Goal: Task Accomplishment & Management: Manage account settings

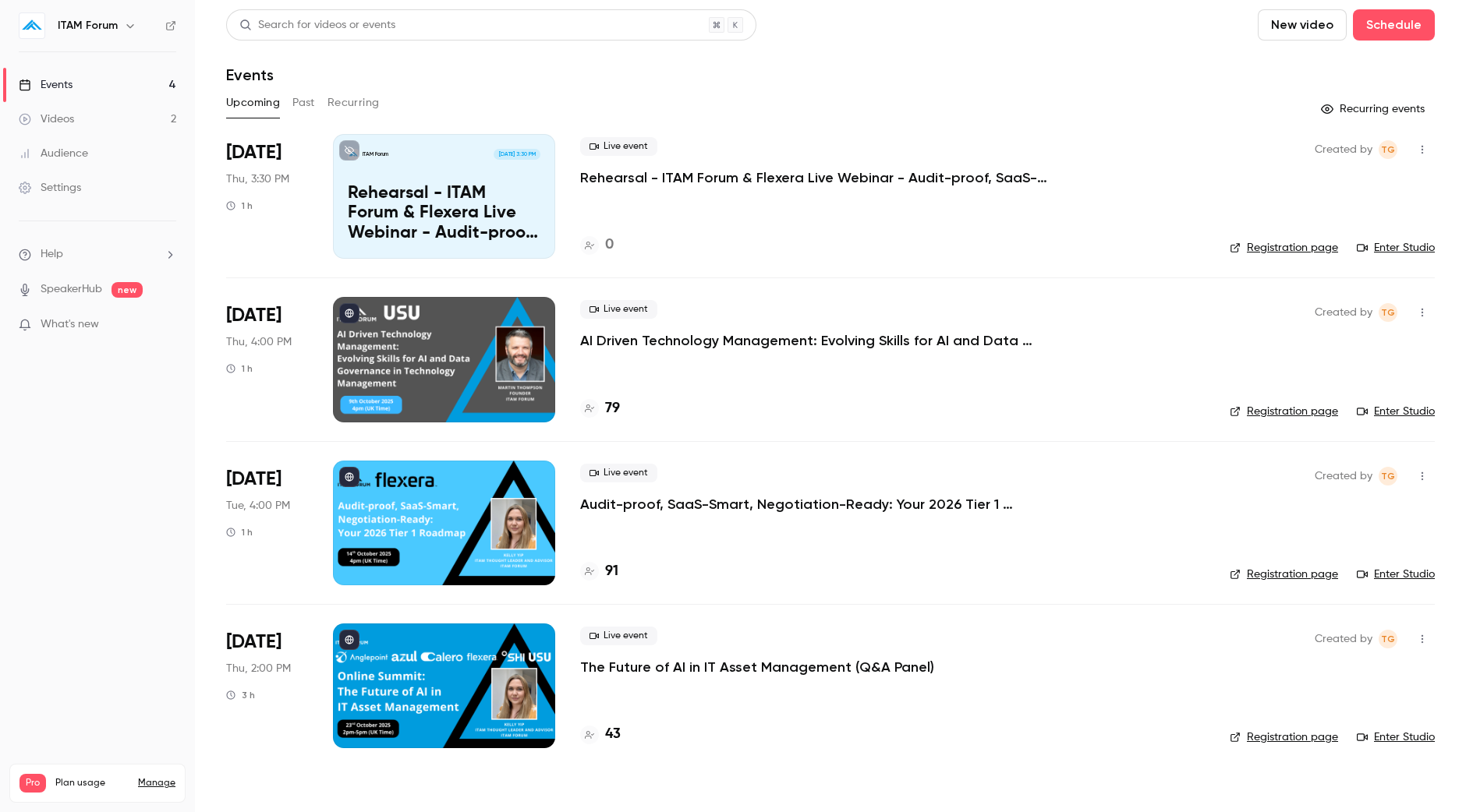
click at [638, 339] on p "AI Driven Technology Management: Evolving Skills for AI and Data Governance in …" at bounding box center [813, 340] width 467 height 19
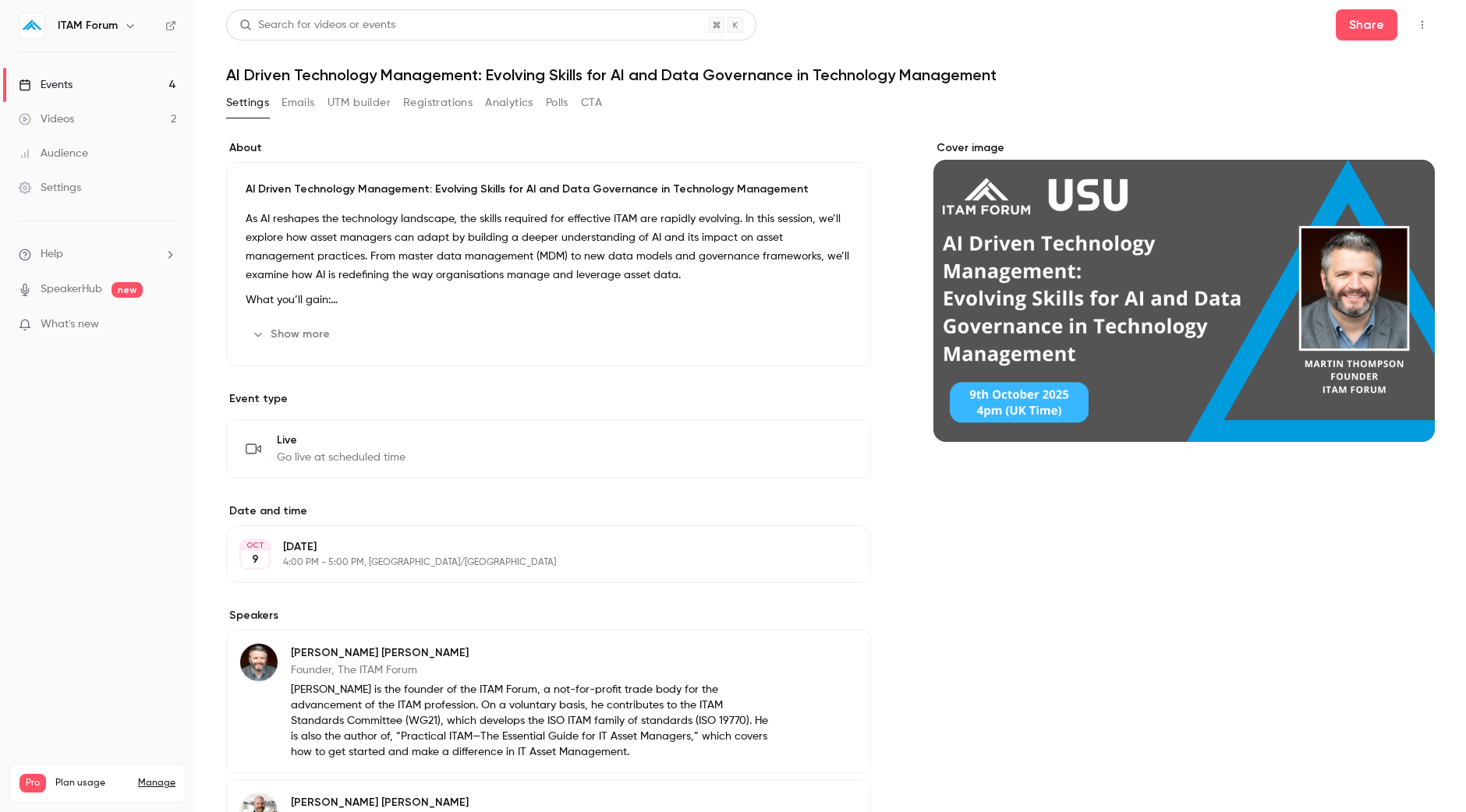
click at [438, 106] on button "Registrations" at bounding box center [438, 103] width 70 height 25
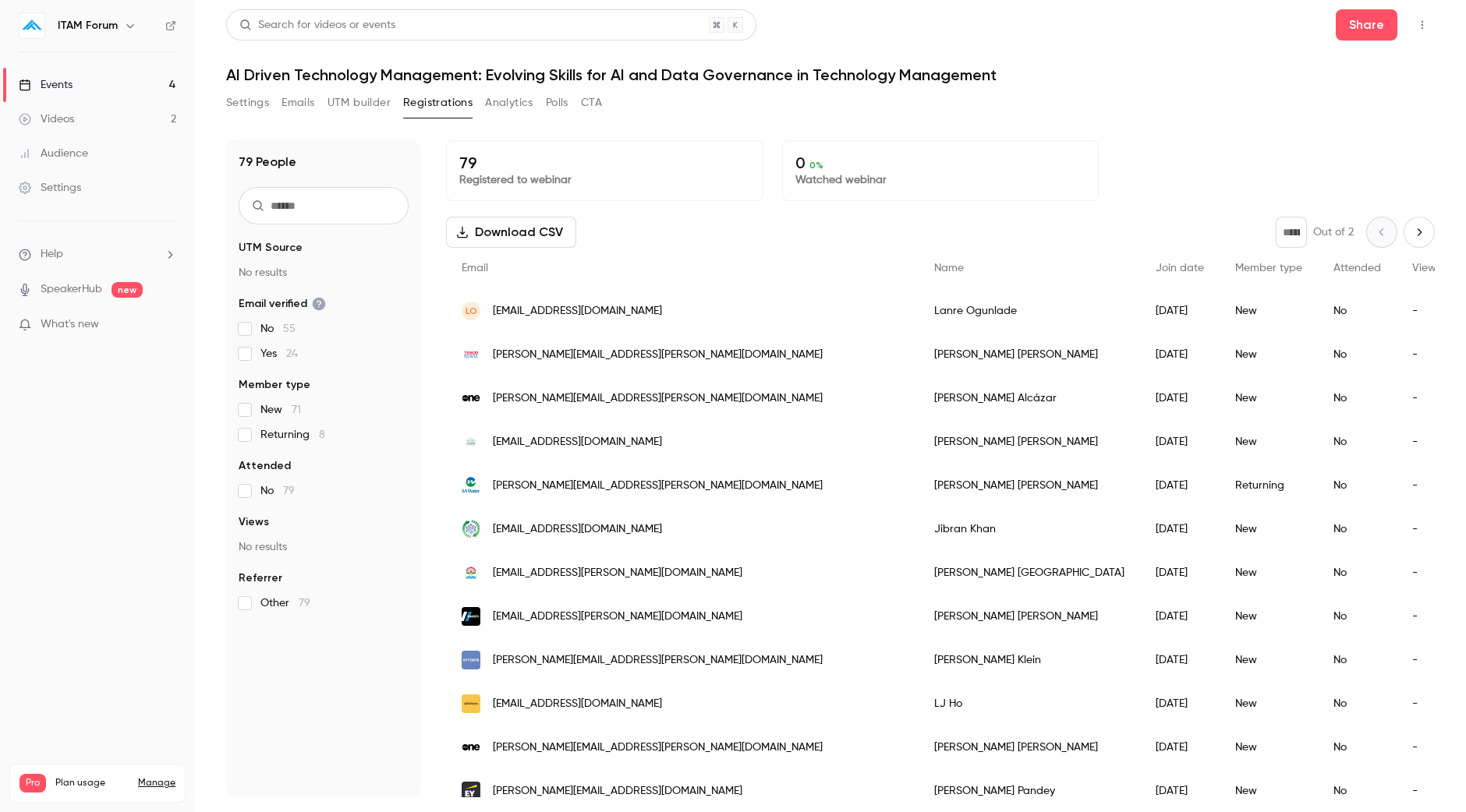
click at [1412, 222] on button "Next page" at bounding box center [1419, 233] width 32 height 32
click at [1412, 222] on div "* Out of 2" at bounding box center [1355, 233] width 159 height 32
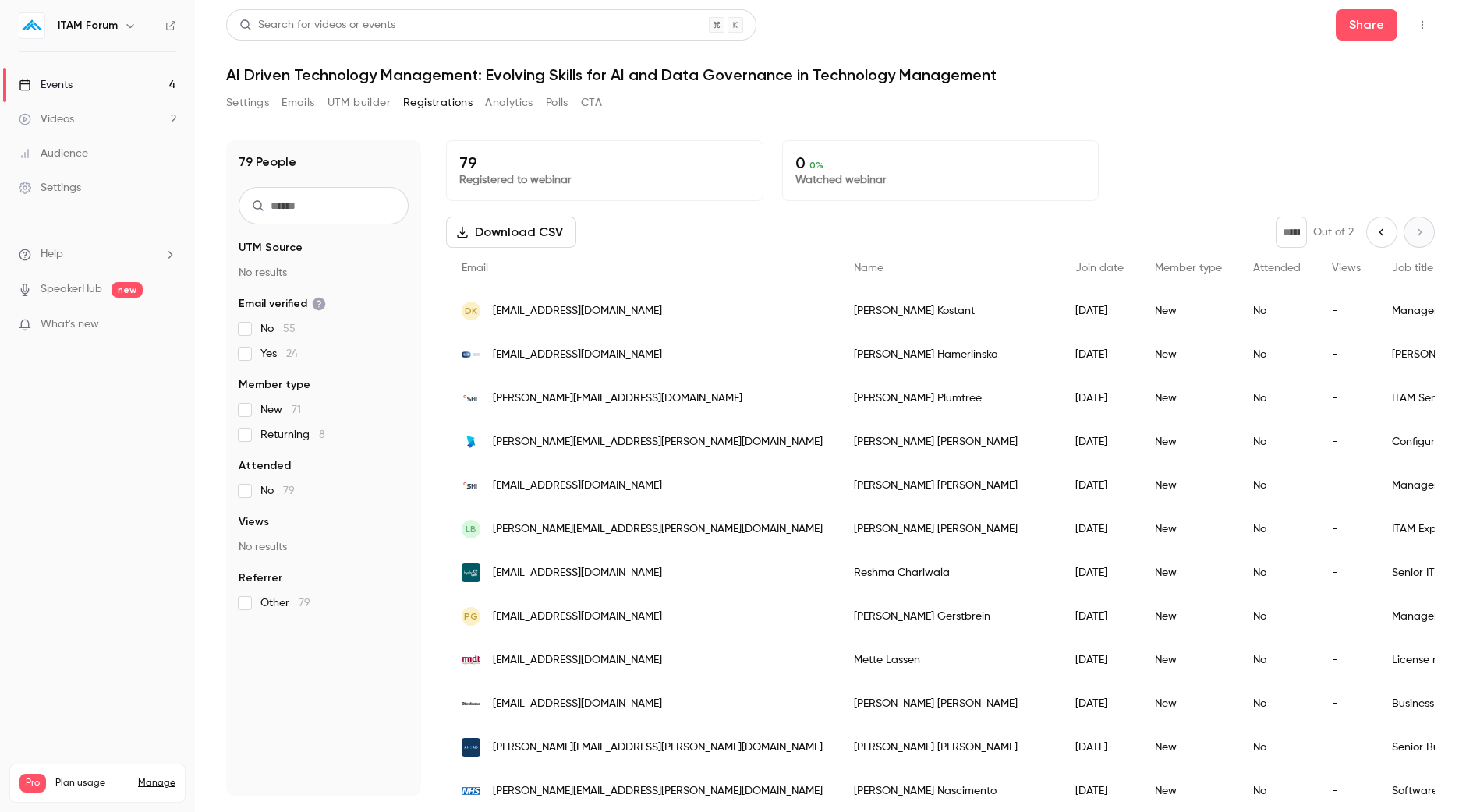
click at [1407, 226] on div "* Out of 2" at bounding box center [1355, 233] width 159 height 32
click at [1392, 233] on div "* Out of 2" at bounding box center [1355, 233] width 159 height 32
click at [1372, 229] on icon "Previous page" at bounding box center [1381, 232] width 17 height 12
type input "*"
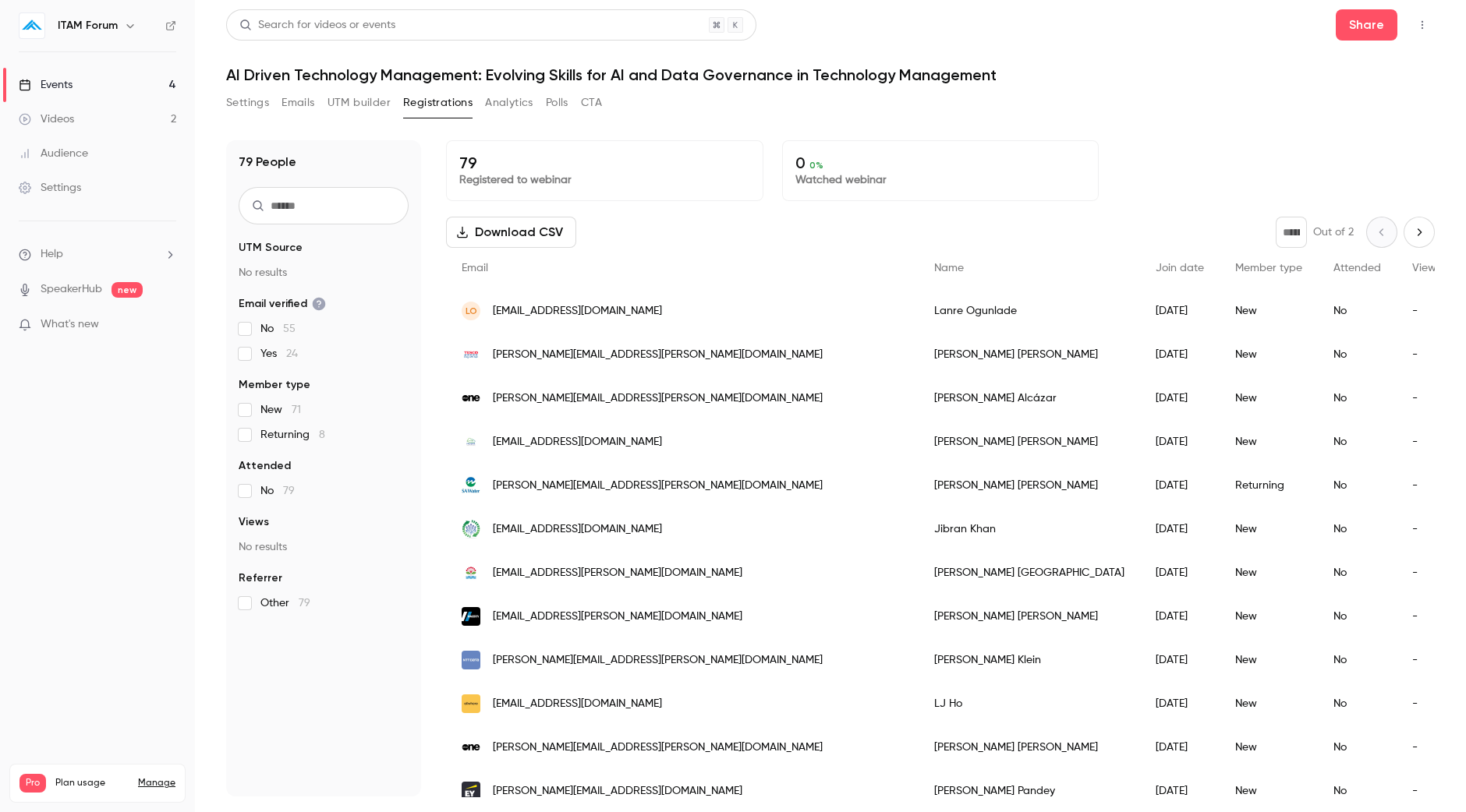
click at [1363, 229] on div "* Out of 2" at bounding box center [1355, 233] width 159 height 32
click at [491, 104] on button "Analytics" at bounding box center [509, 103] width 48 height 25
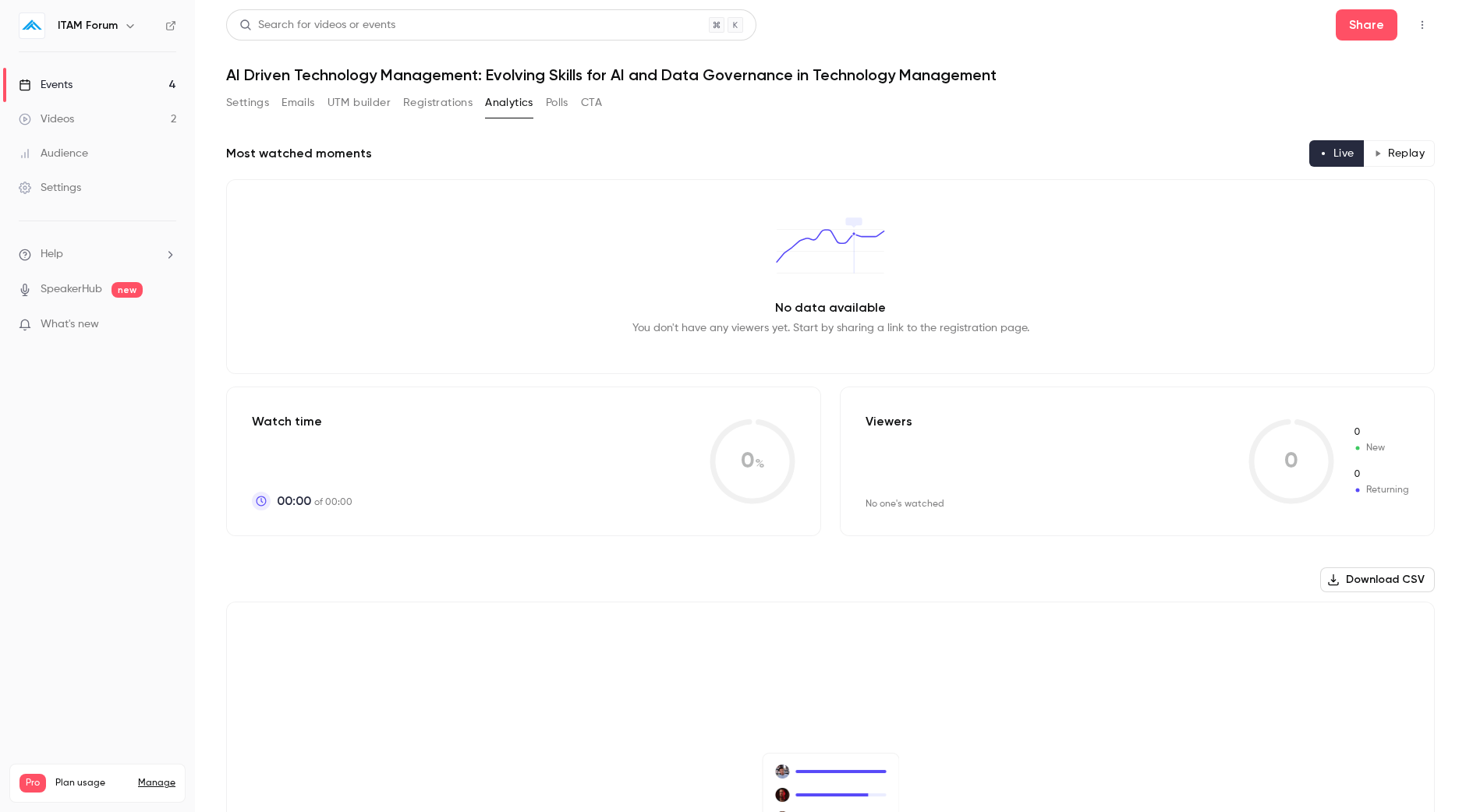
click at [422, 110] on button "Registrations" at bounding box center [438, 103] width 70 height 25
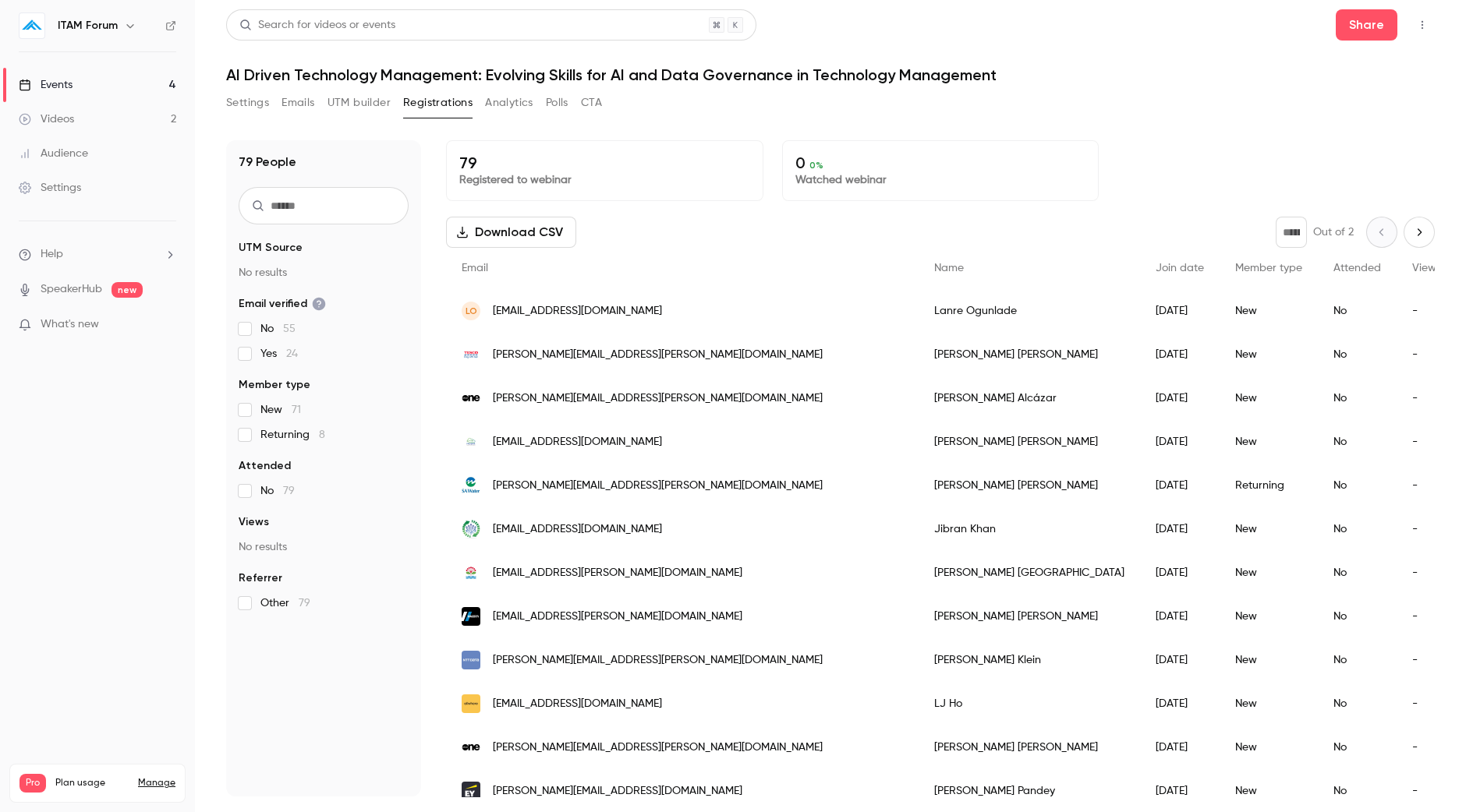
click at [515, 224] on button "Download CSV" at bounding box center [511, 233] width 130 height 32
click at [1410, 227] on icon "Next page" at bounding box center [1419, 232] width 17 height 12
type input "*"
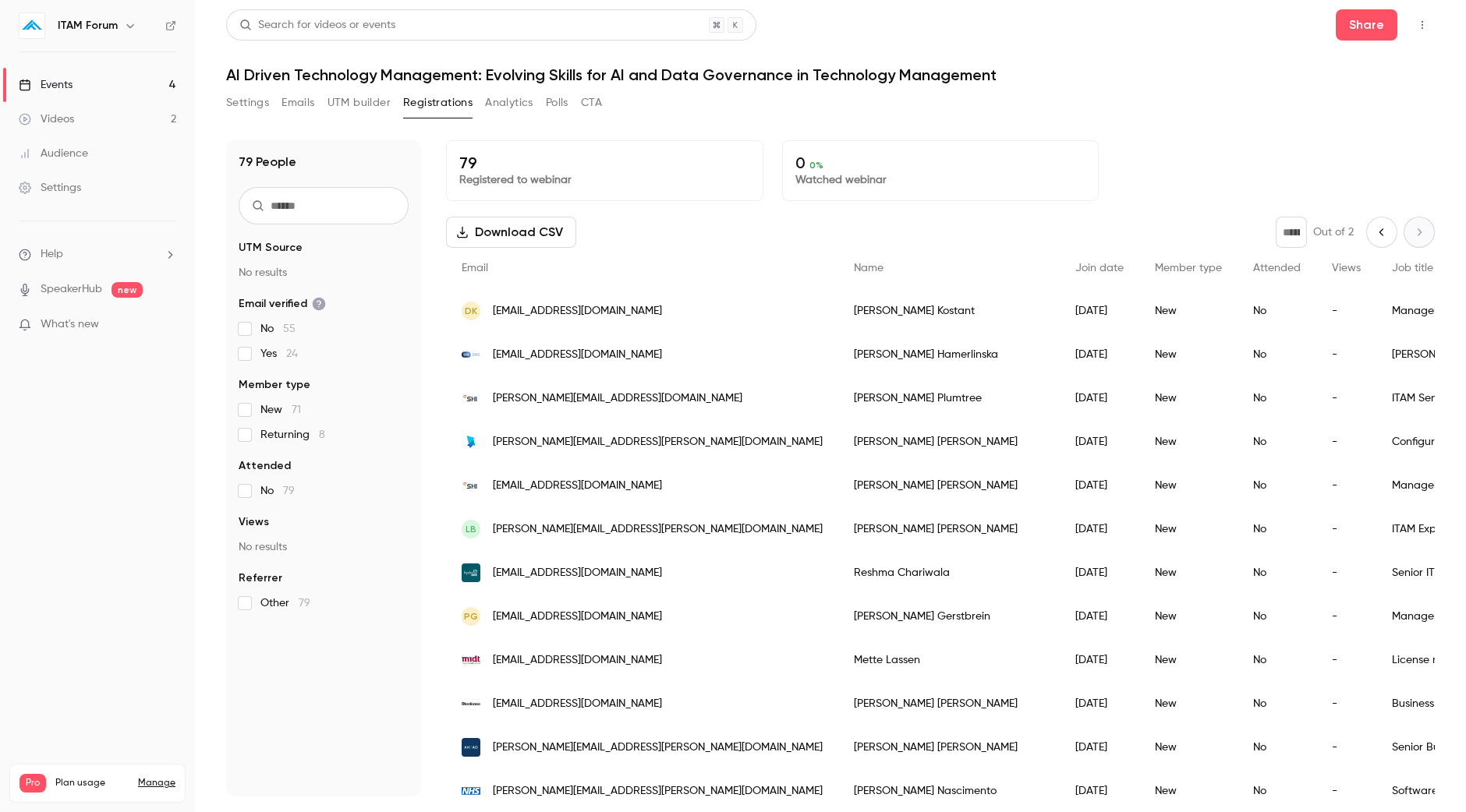
click at [246, 103] on button "Settings" at bounding box center [248, 103] width 43 height 25
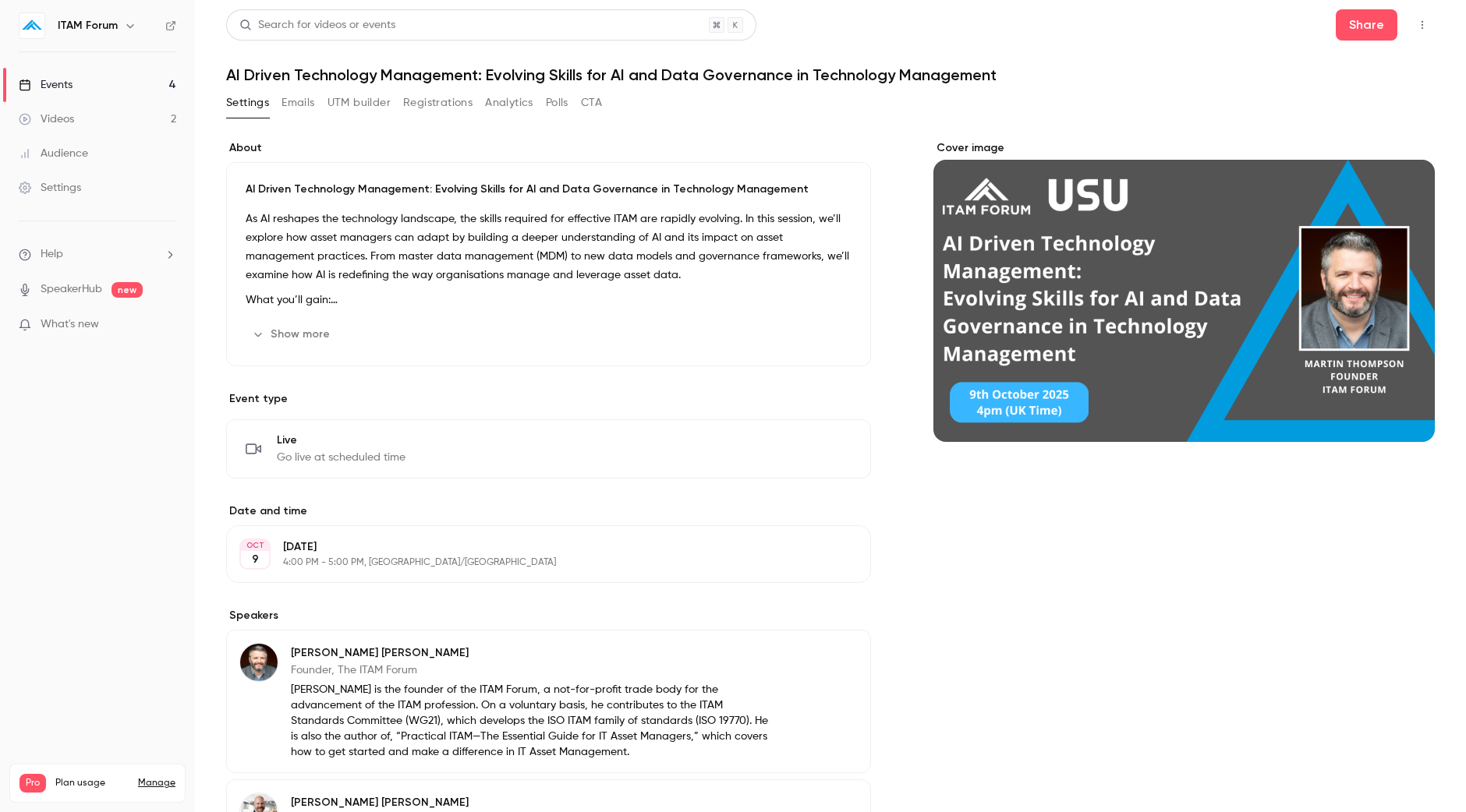
click at [440, 100] on button "Registrations" at bounding box center [438, 103] width 70 height 25
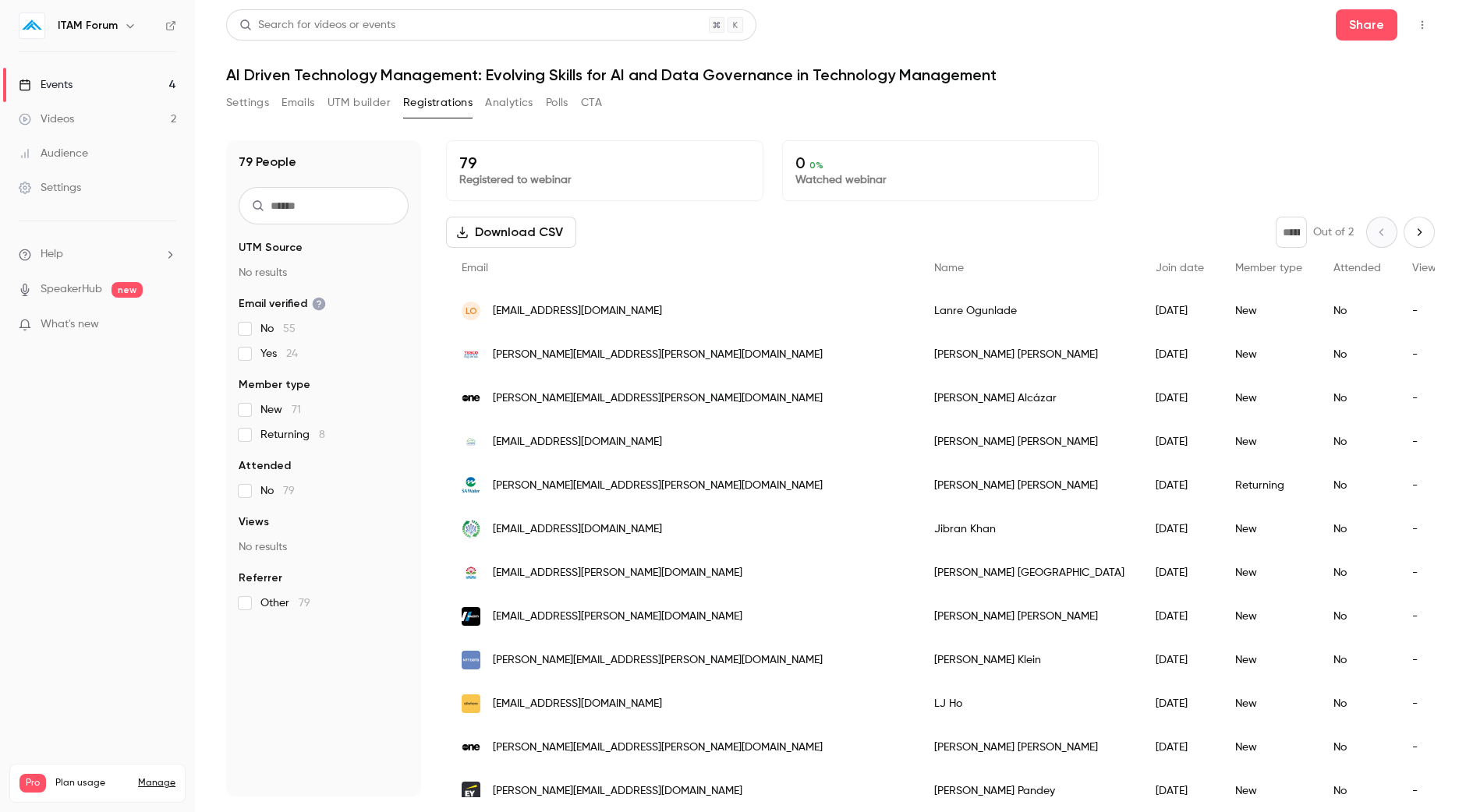
click at [252, 103] on button "Settings" at bounding box center [248, 103] width 43 height 25
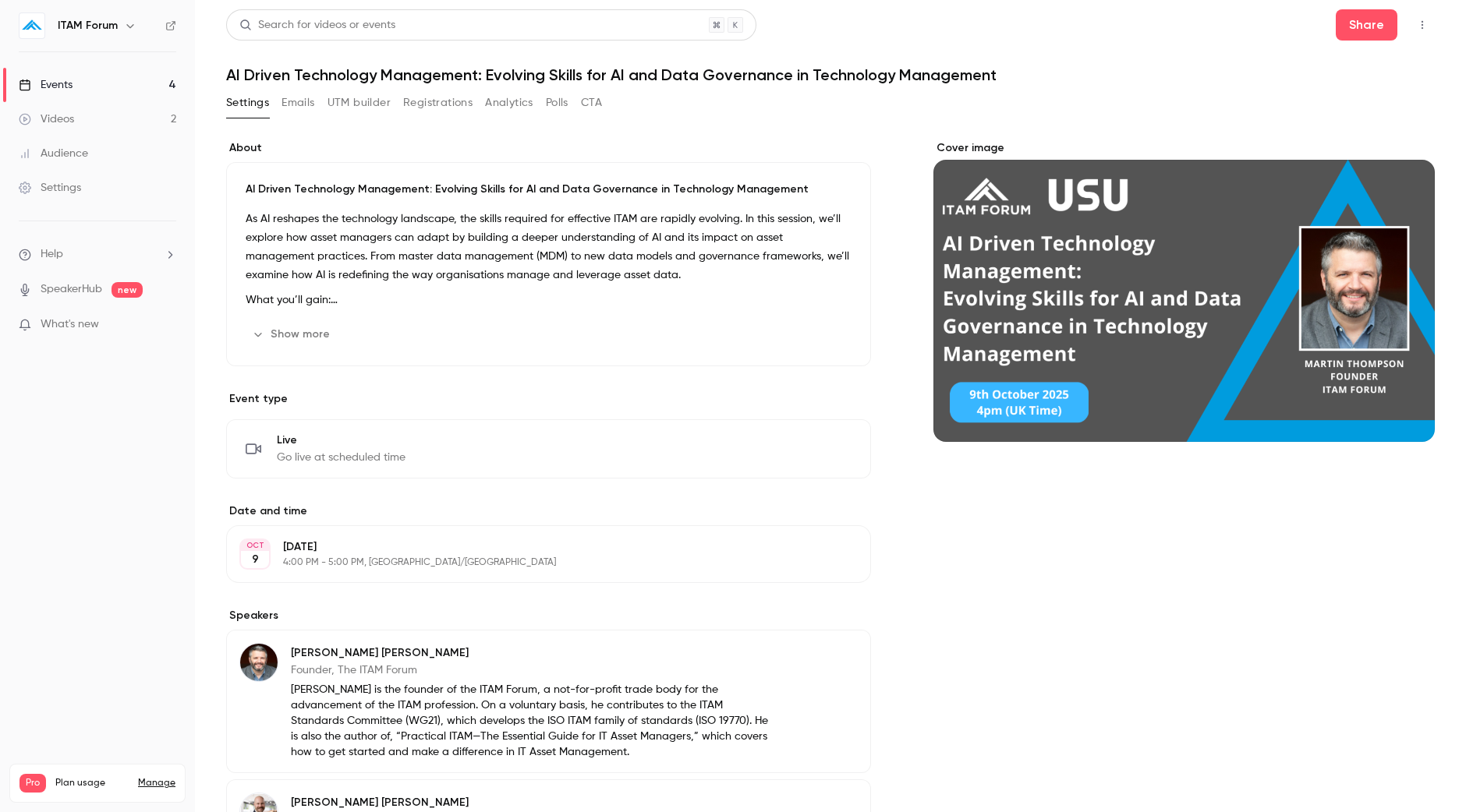
click at [103, 188] on link "Settings" at bounding box center [97, 187] width 195 height 34
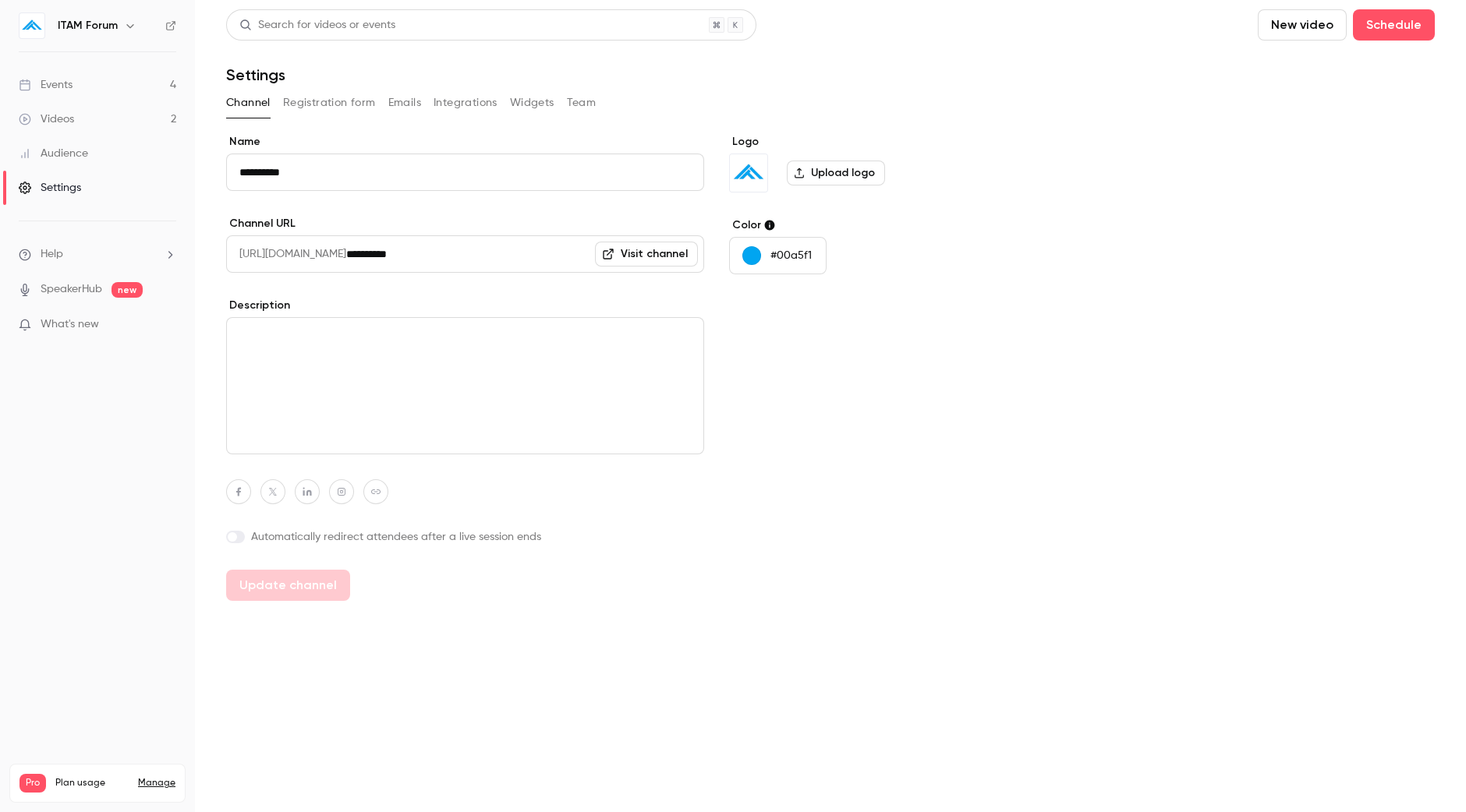
click at [330, 106] on button "Registration form" at bounding box center [329, 103] width 93 height 25
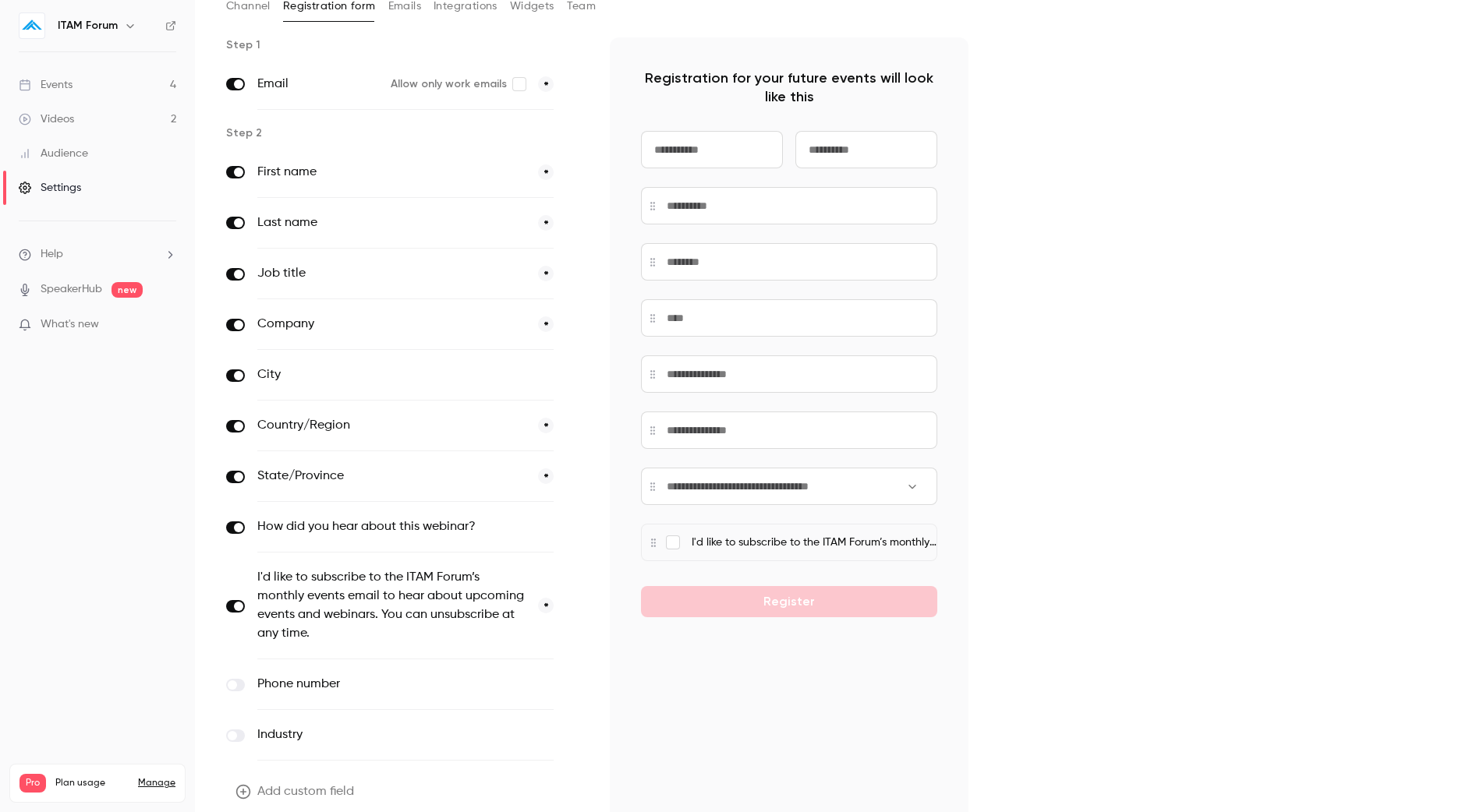
scroll to position [161, 0]
